Goal: Find specific page/section

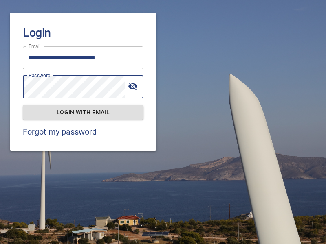
click at [83, 112] on span "Login with email" at bounding box center [83, 113] width 108 height 10
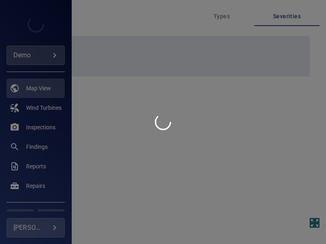
type input "****"
